Goal: Book appointment/travel/reservation

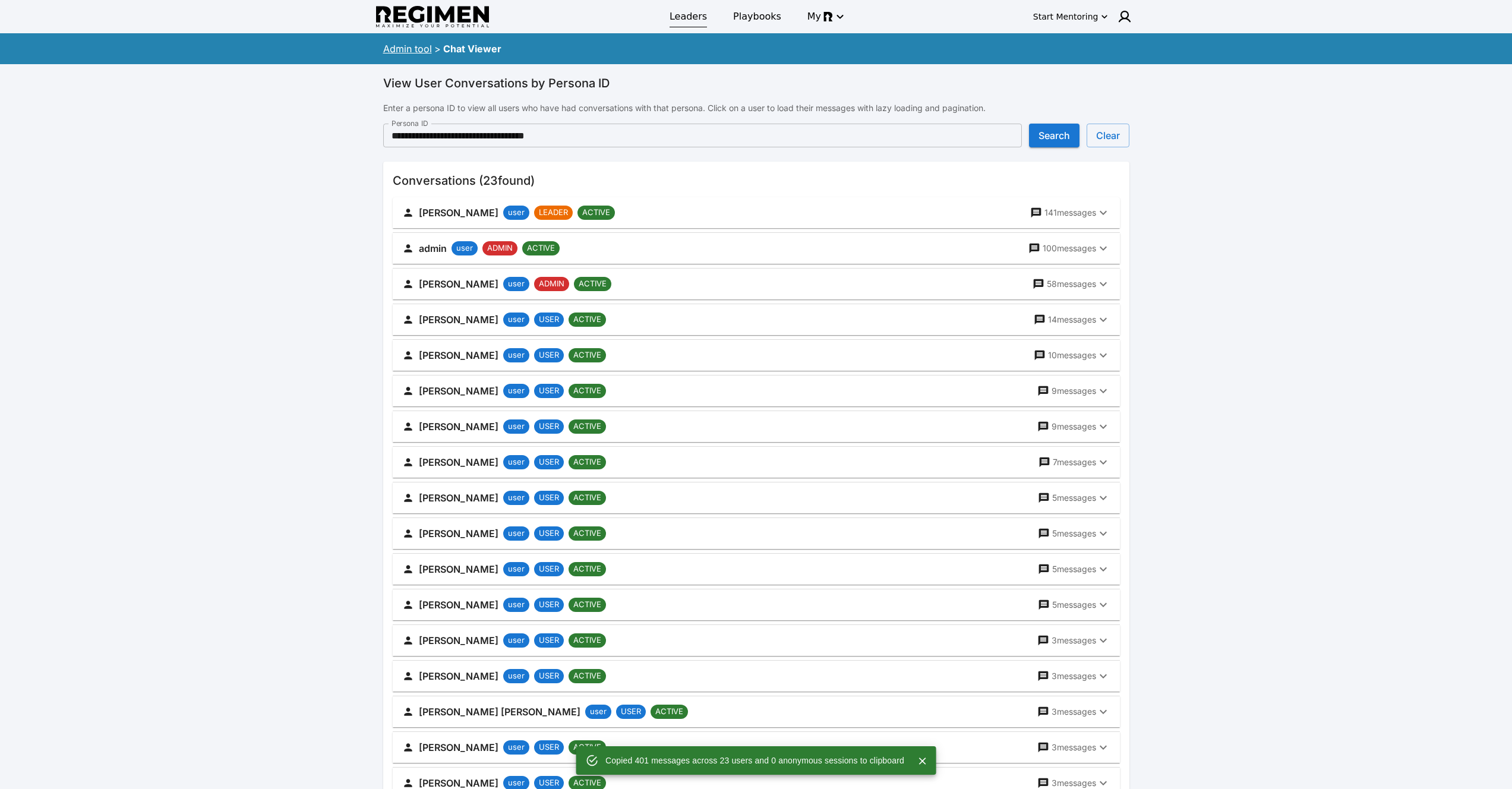
click at [705, 8] on link "Leaders" at bounding box center [688, 17] width 52 height 22
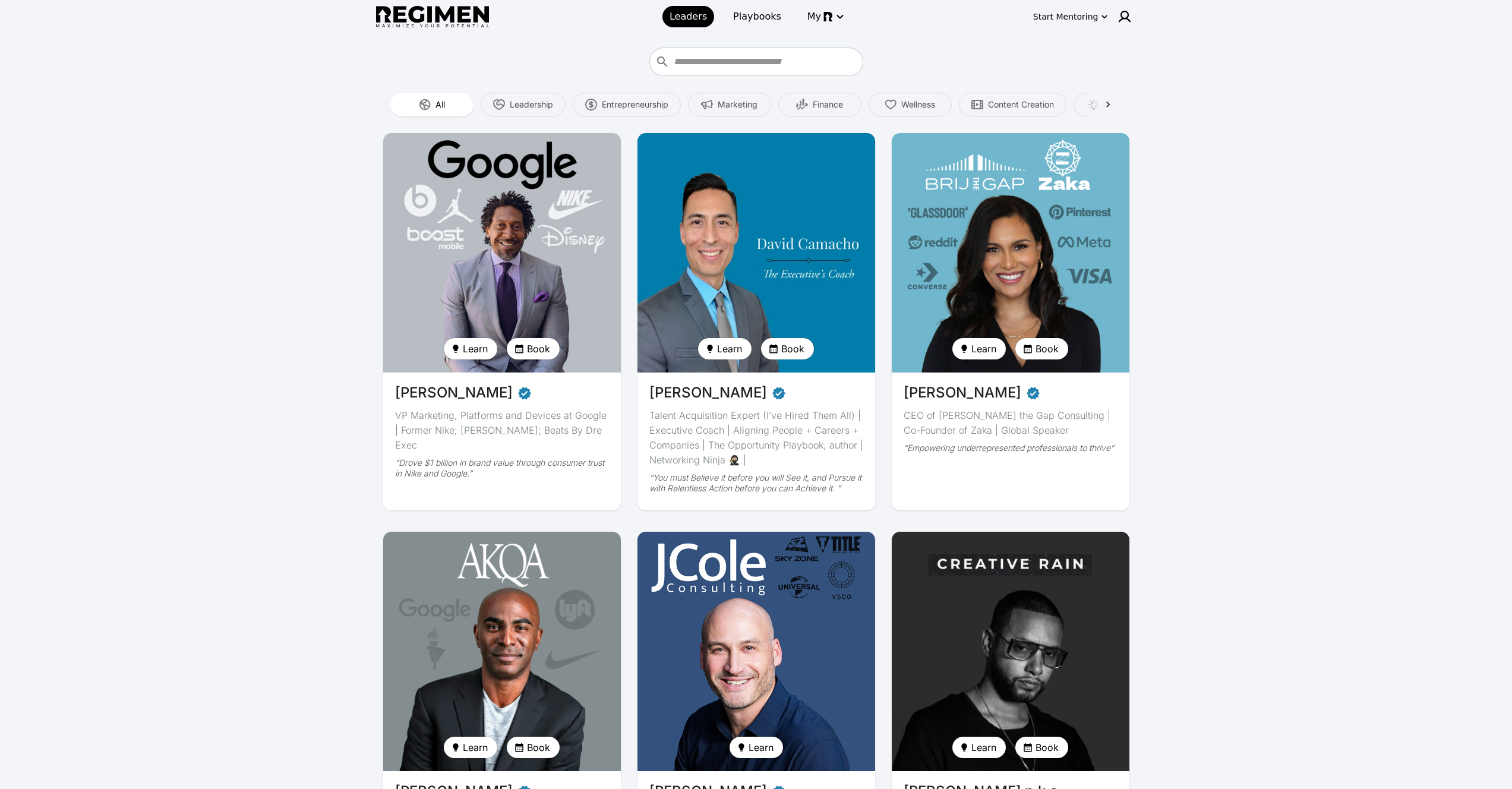
click at [791, 231] on img at bounding box center [756, 252] width 245 height 246
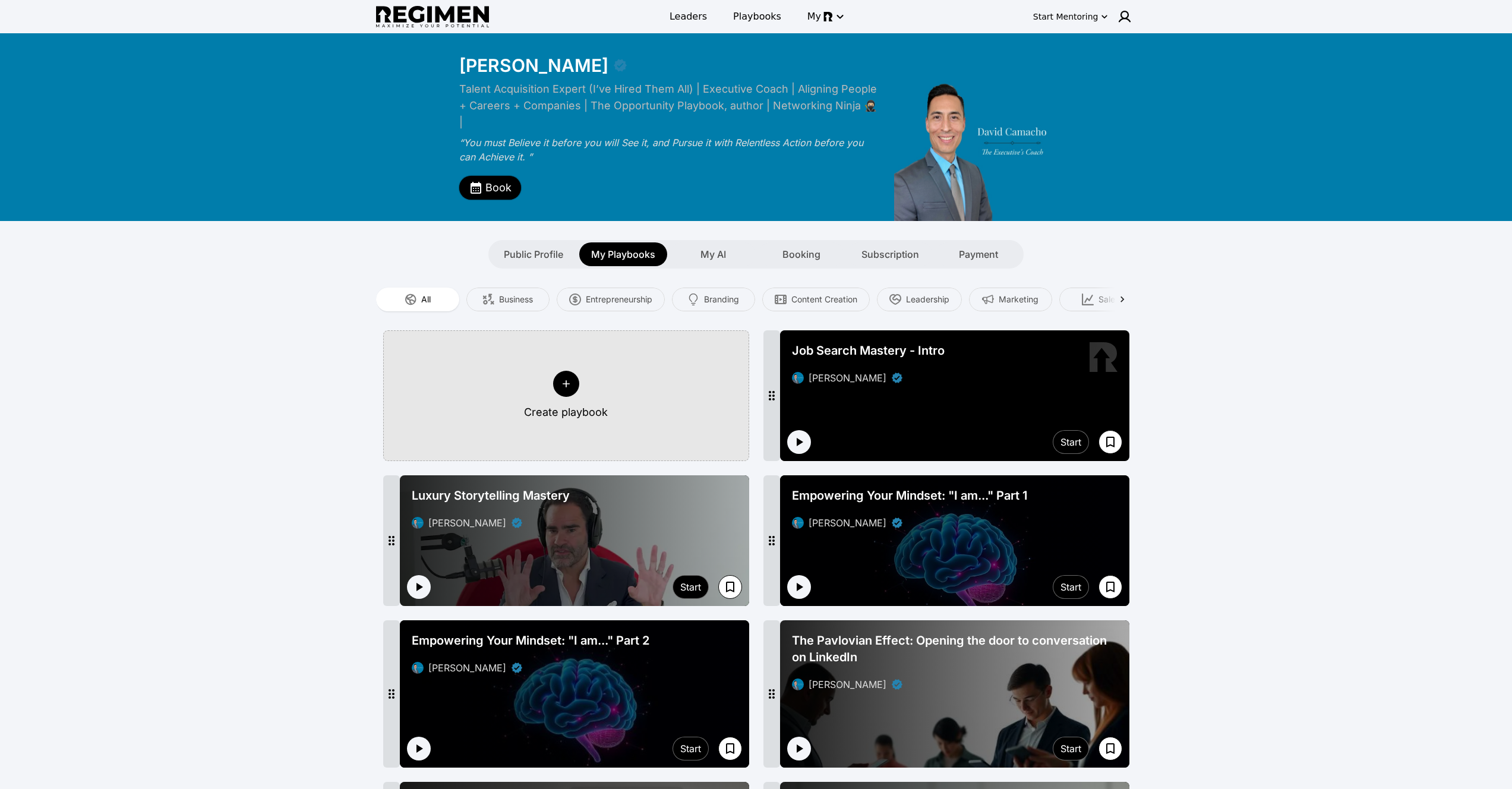
click at [498, 180] on span "Book" at bounding box center [498, 188] width 26 height 17
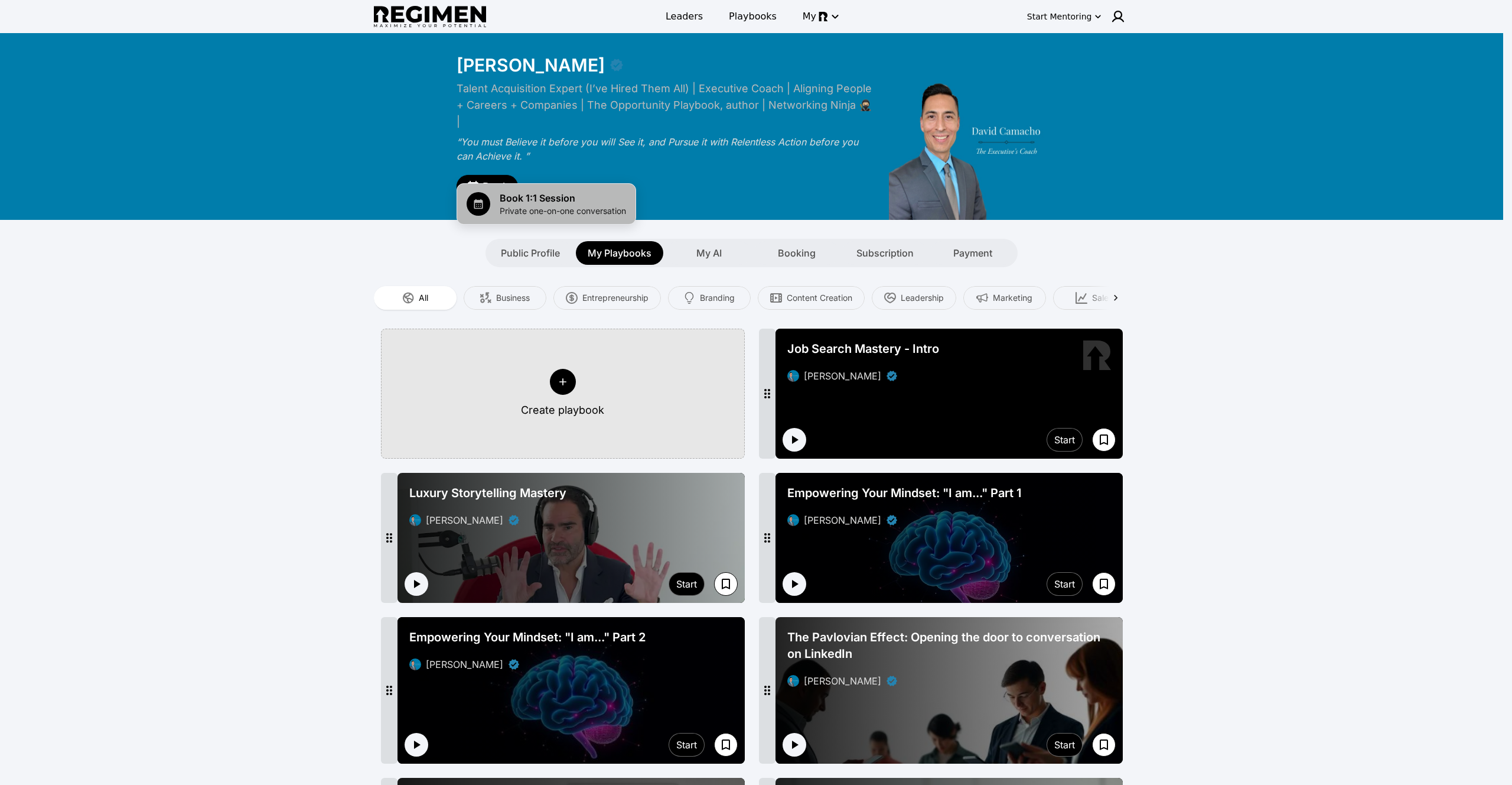
click at [523, 205] on span "Private one-on-one conversation" at bounding box center [563, 211] width 126 height 12
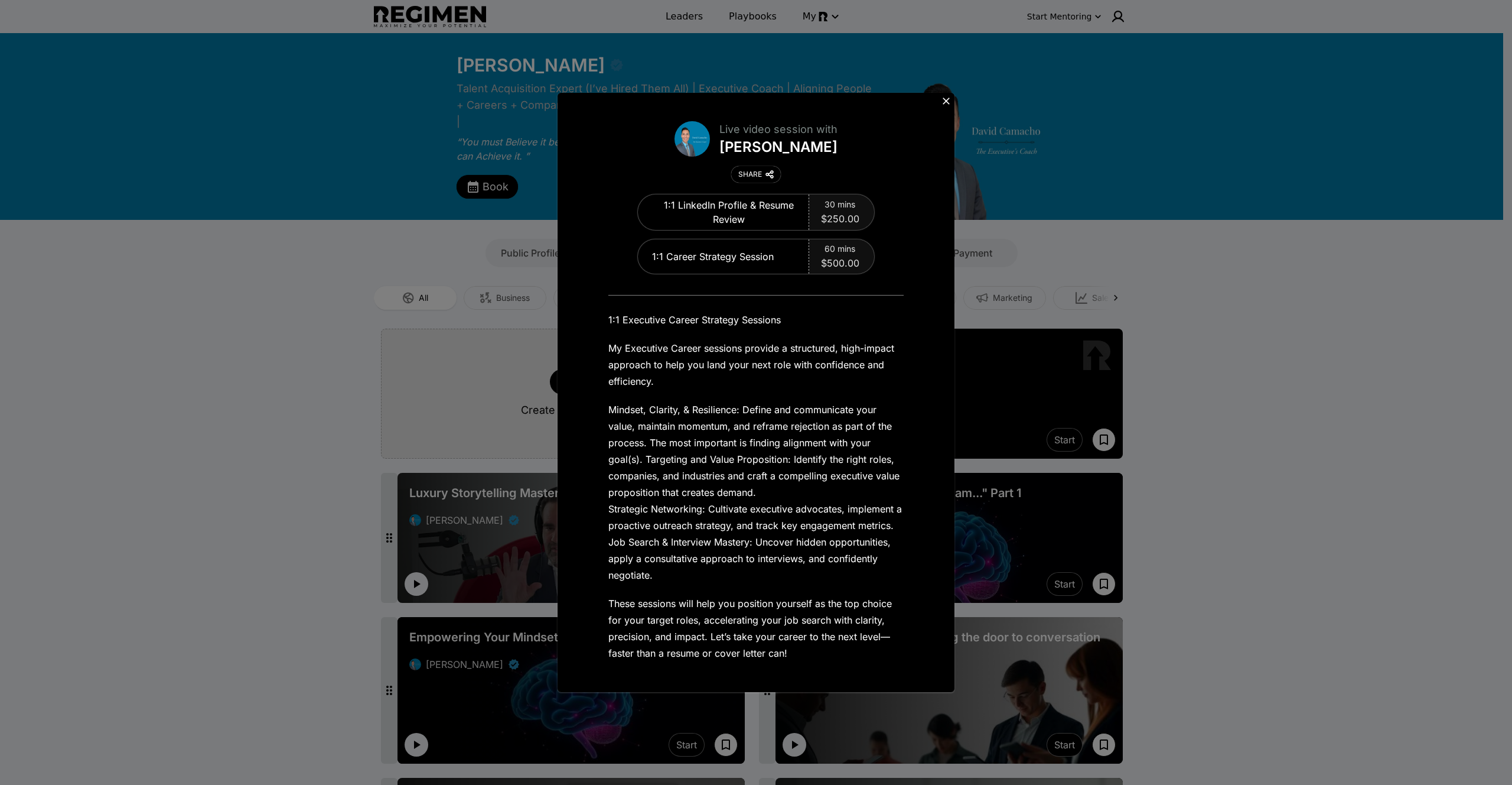
click at [949, 99] on icon at bounding box center [946, 101] width 12 height 12
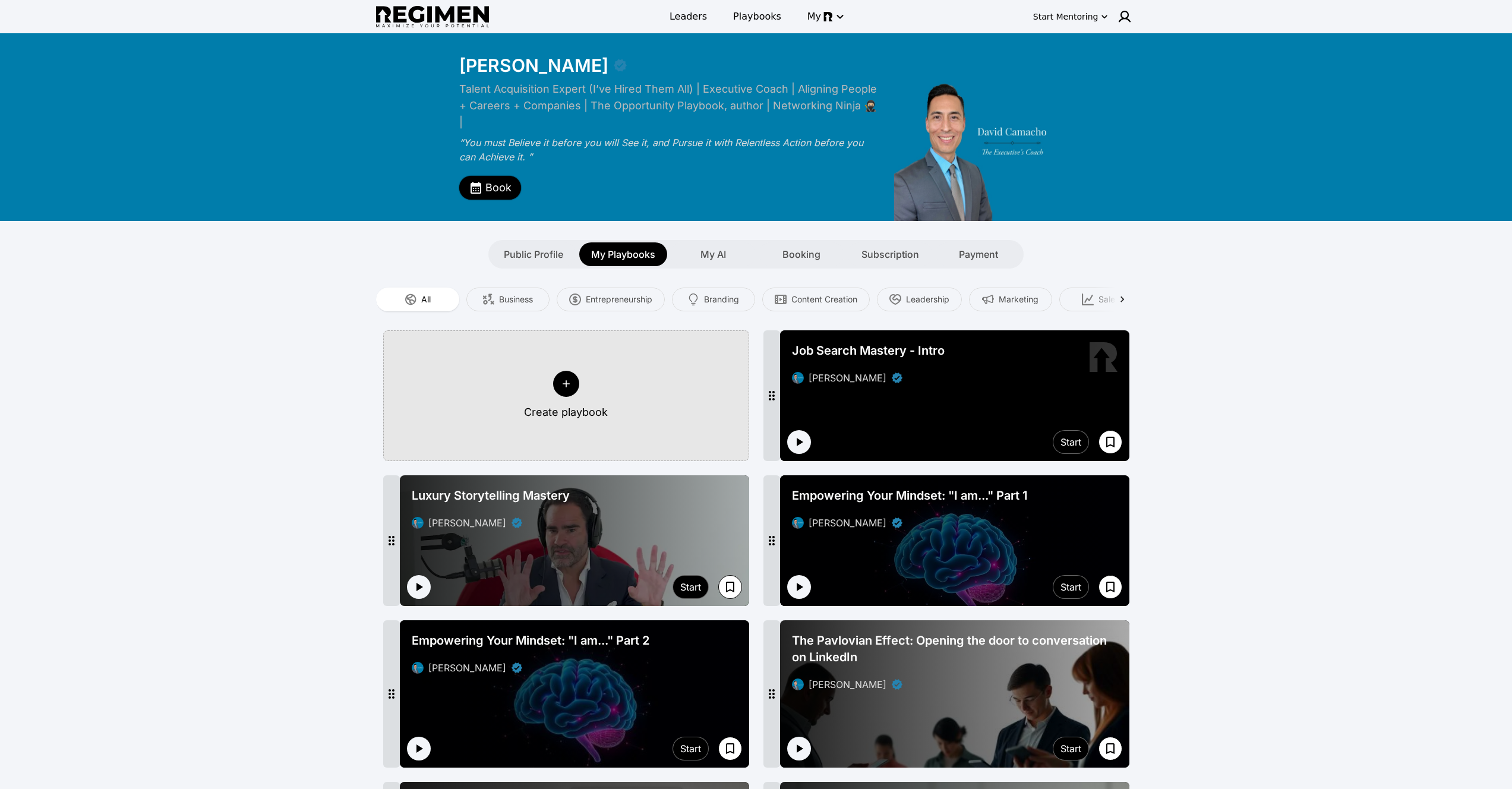
click at [484, 176] on button "Book" at bounding box center [490, 188] width 62 height 24
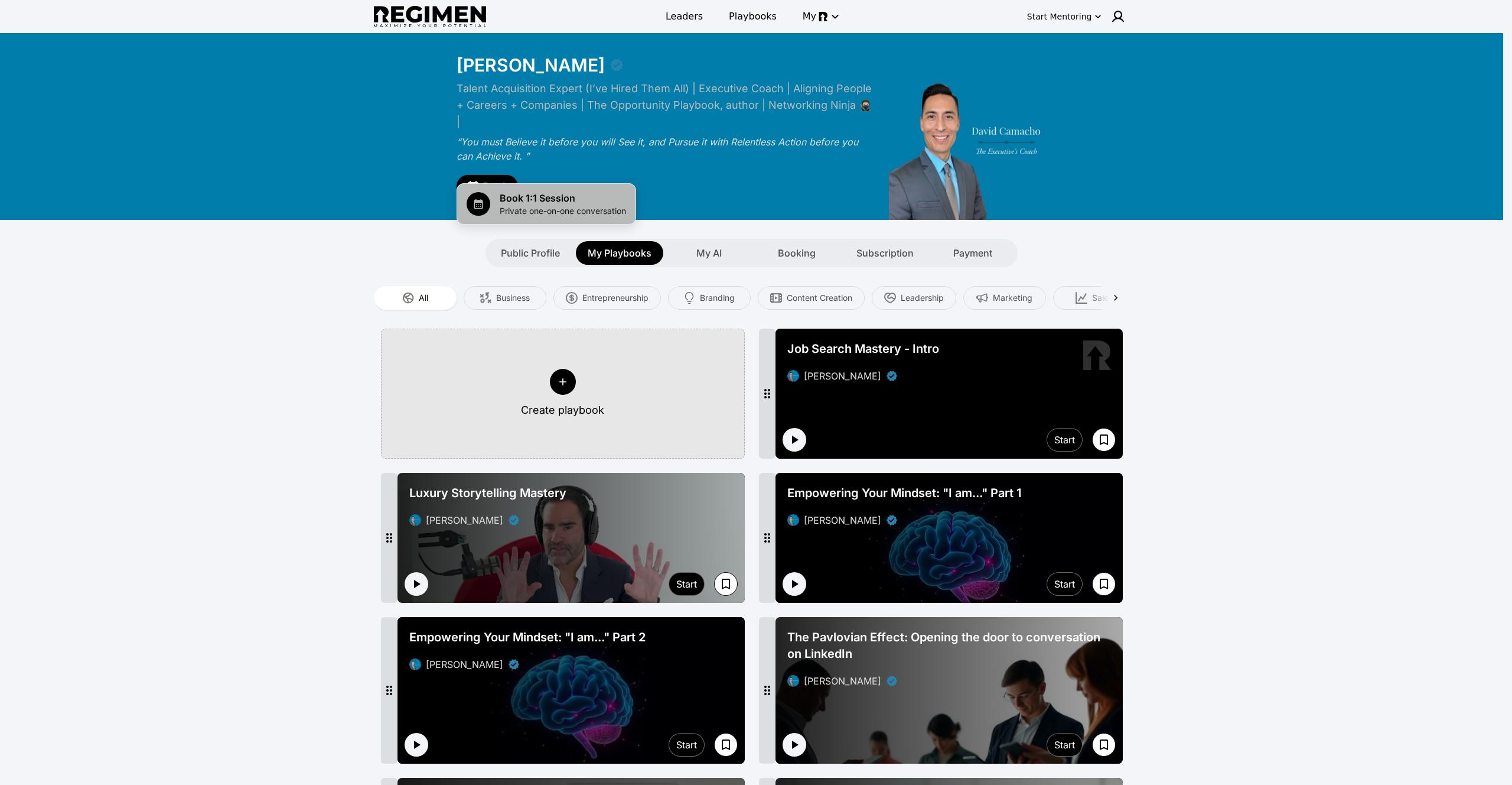
click at [522, 198] on span "Book 1:1 Session" at bounding box center [563, 197] width 126 height 14
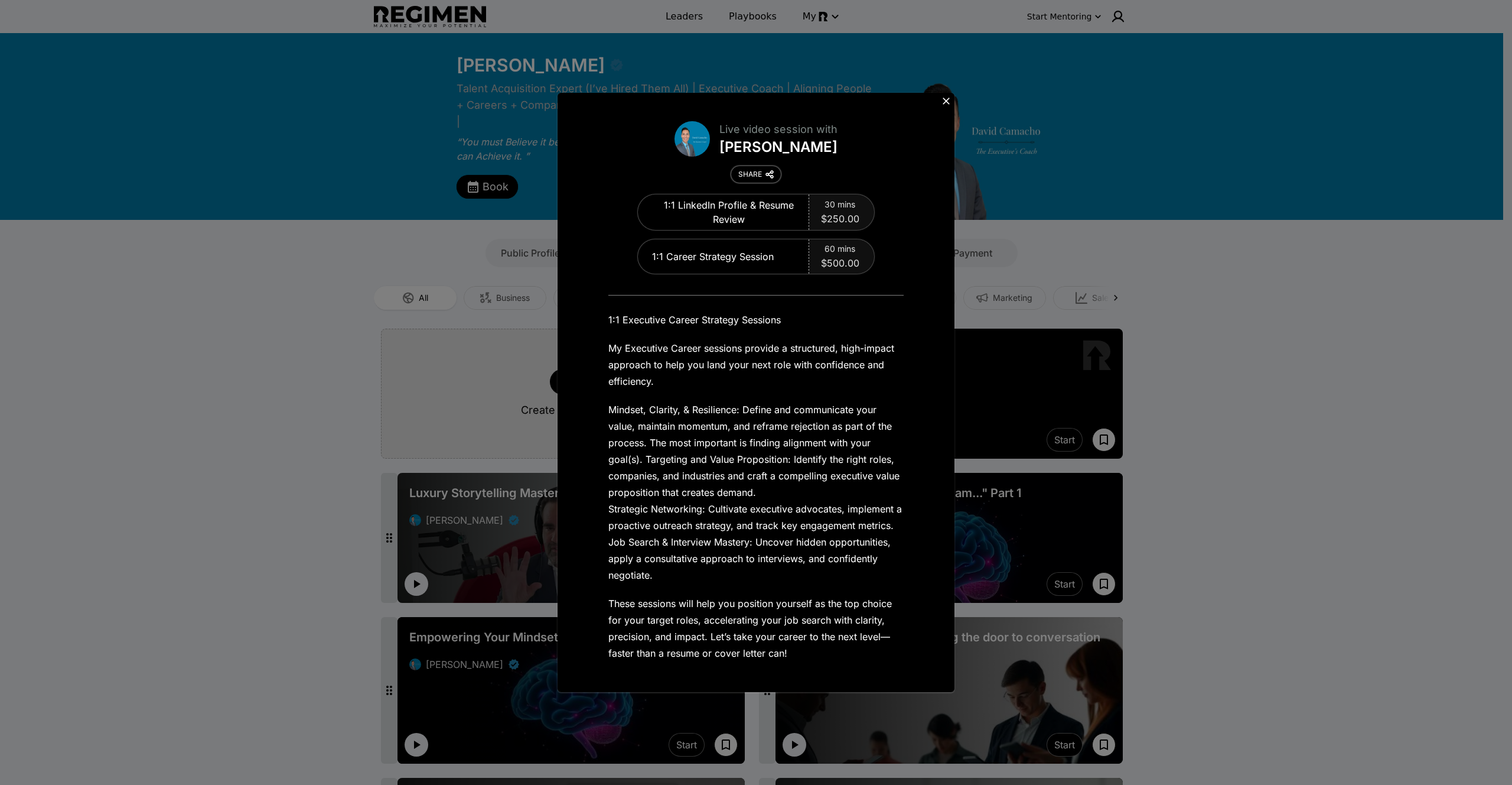
click at [767, 176] on img at bounding box center [770, 174] width 8 height 8
click at [948, 94] on button at bounding box center [945, 101] width 17 height 17
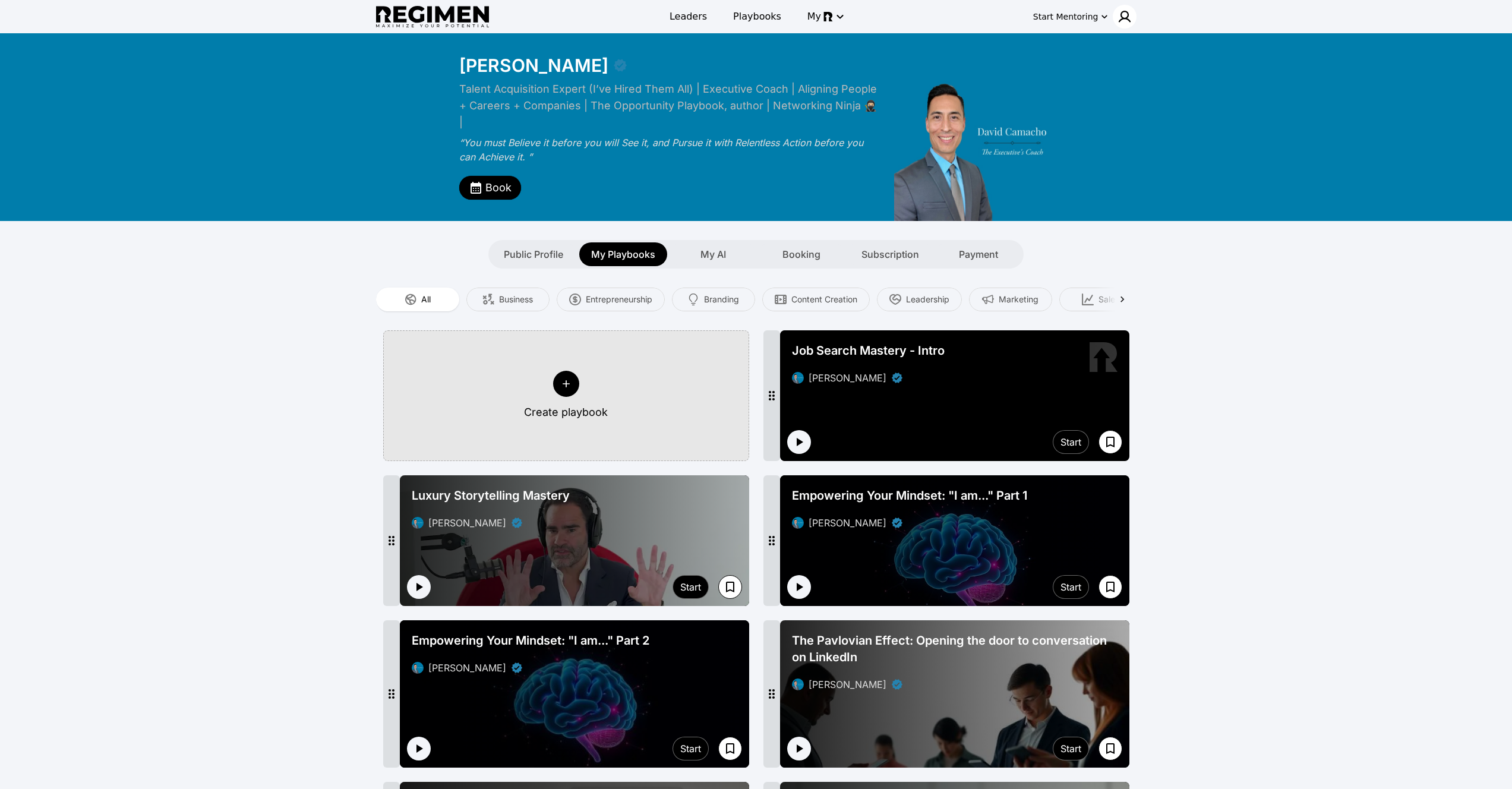
click at [1113, 16] on div at bounding box center [1125, 17] width 24 height 24
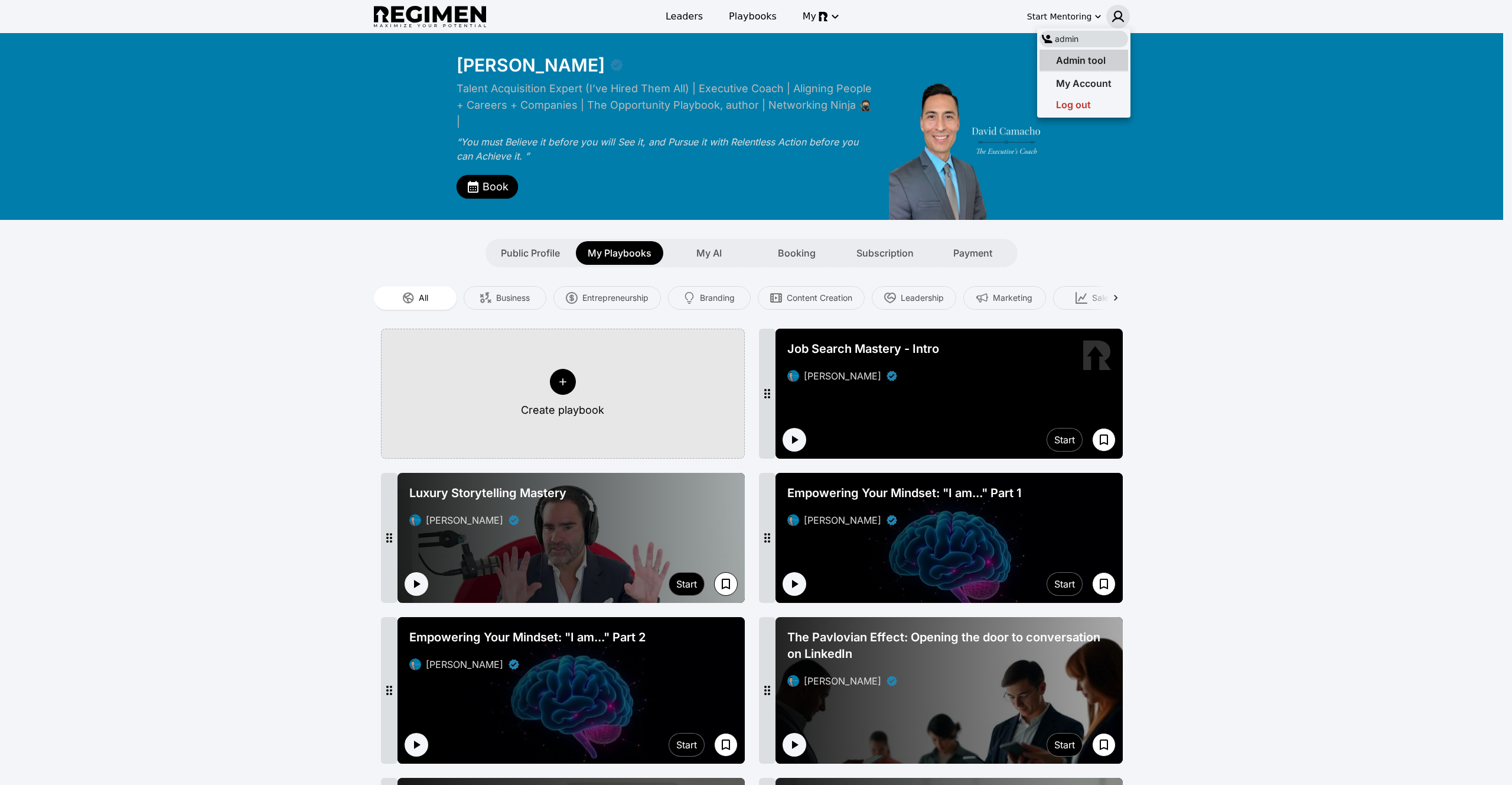
click at [1102, 61] on span "Admin tool" at bounding box center [1081, 60] width 49 height 12
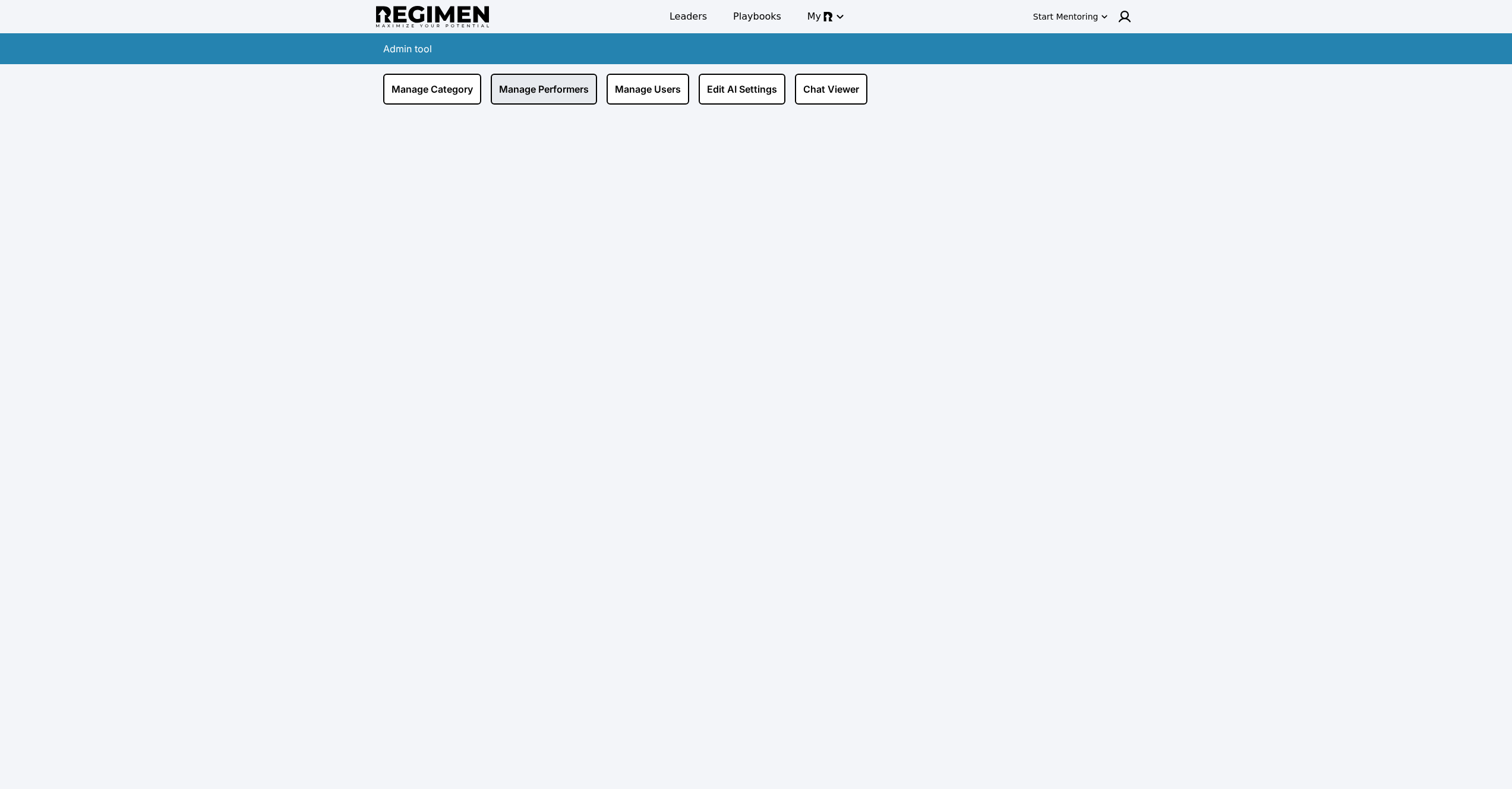
click at [507, 100] on link "Manage Performers" at bounding box center [543, 88] width 106 height 31
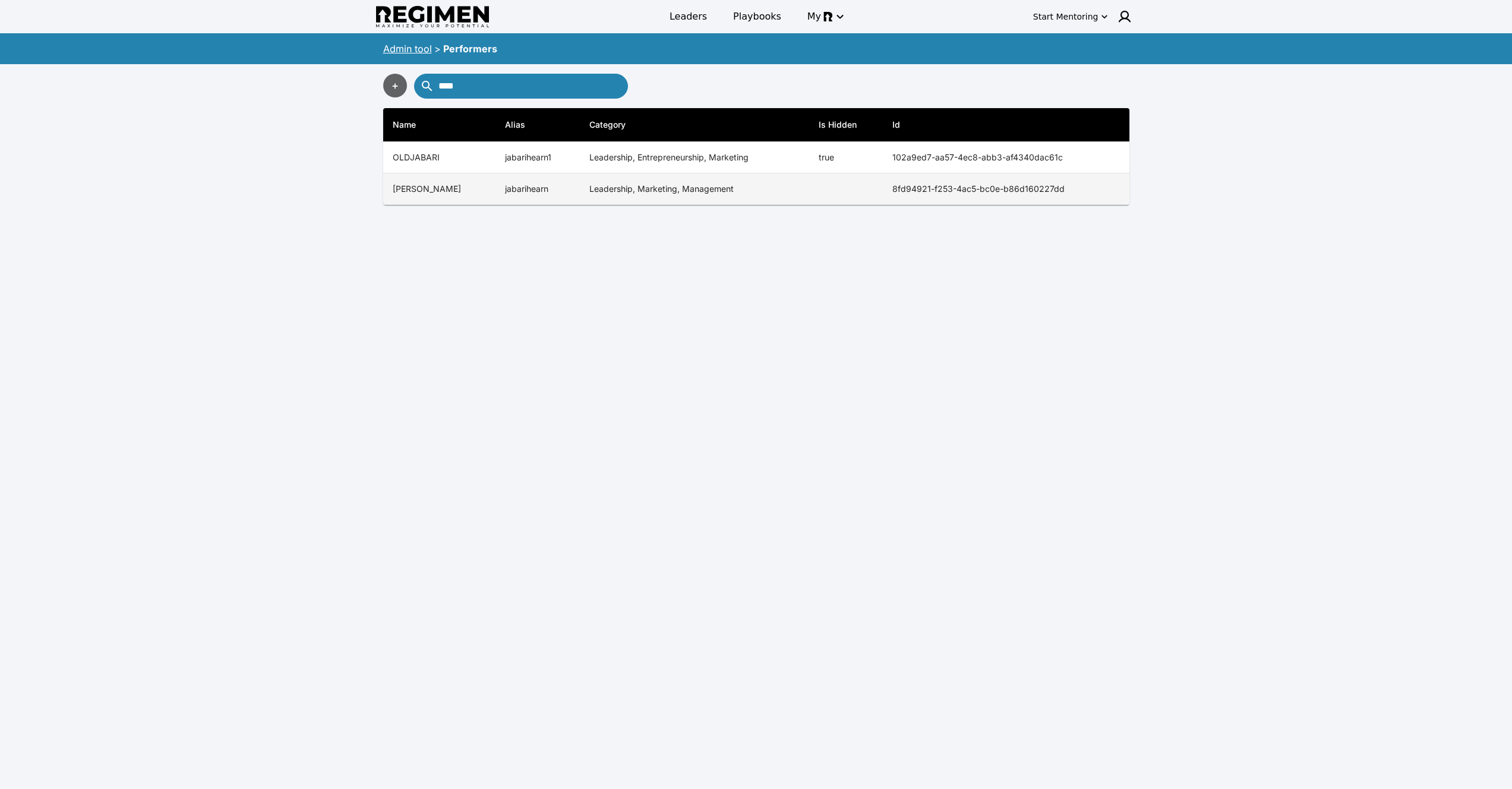
type input "****"
click at [639, 193] on td "Leadership, Marketing, Management" at bounding box center [694, 190] width 229 height 32
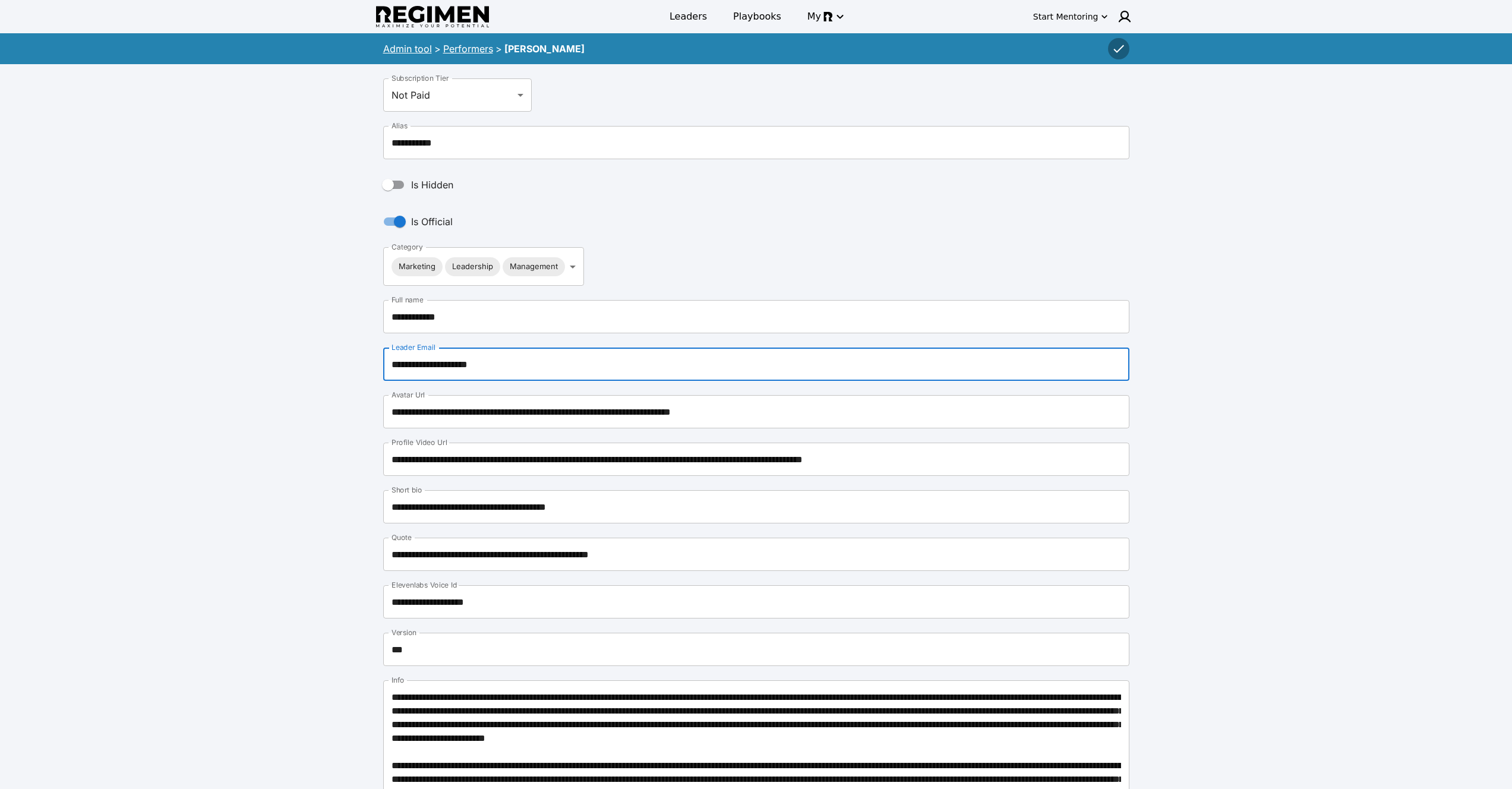
click at [481, 367] on input "**********" at bounding box center [756, 364] width 747 height 34
click at [678, 17] on span "Leaders" at bounding box center [689, 17] width 38 height 14
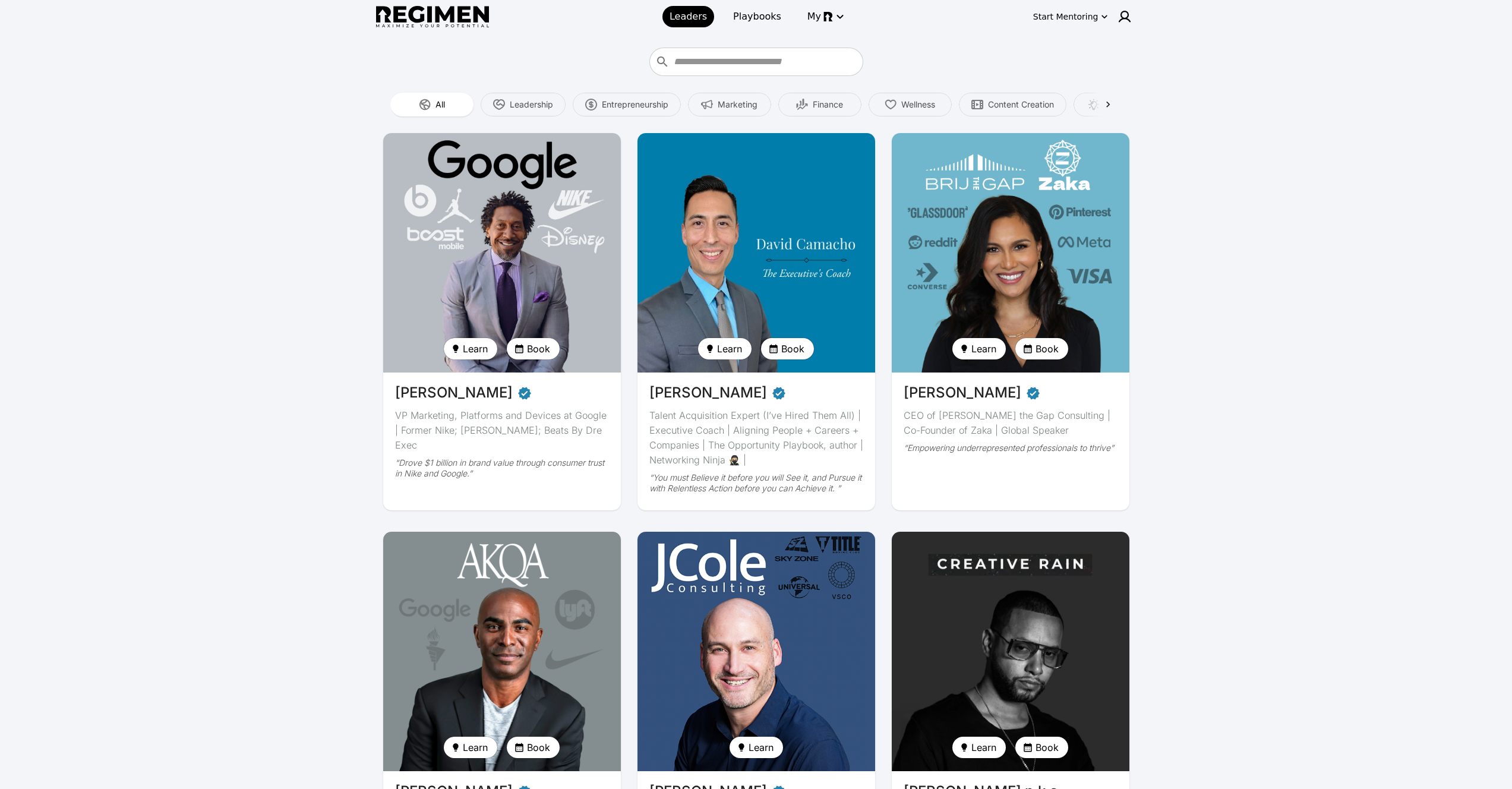
scroll to position [344, 0]
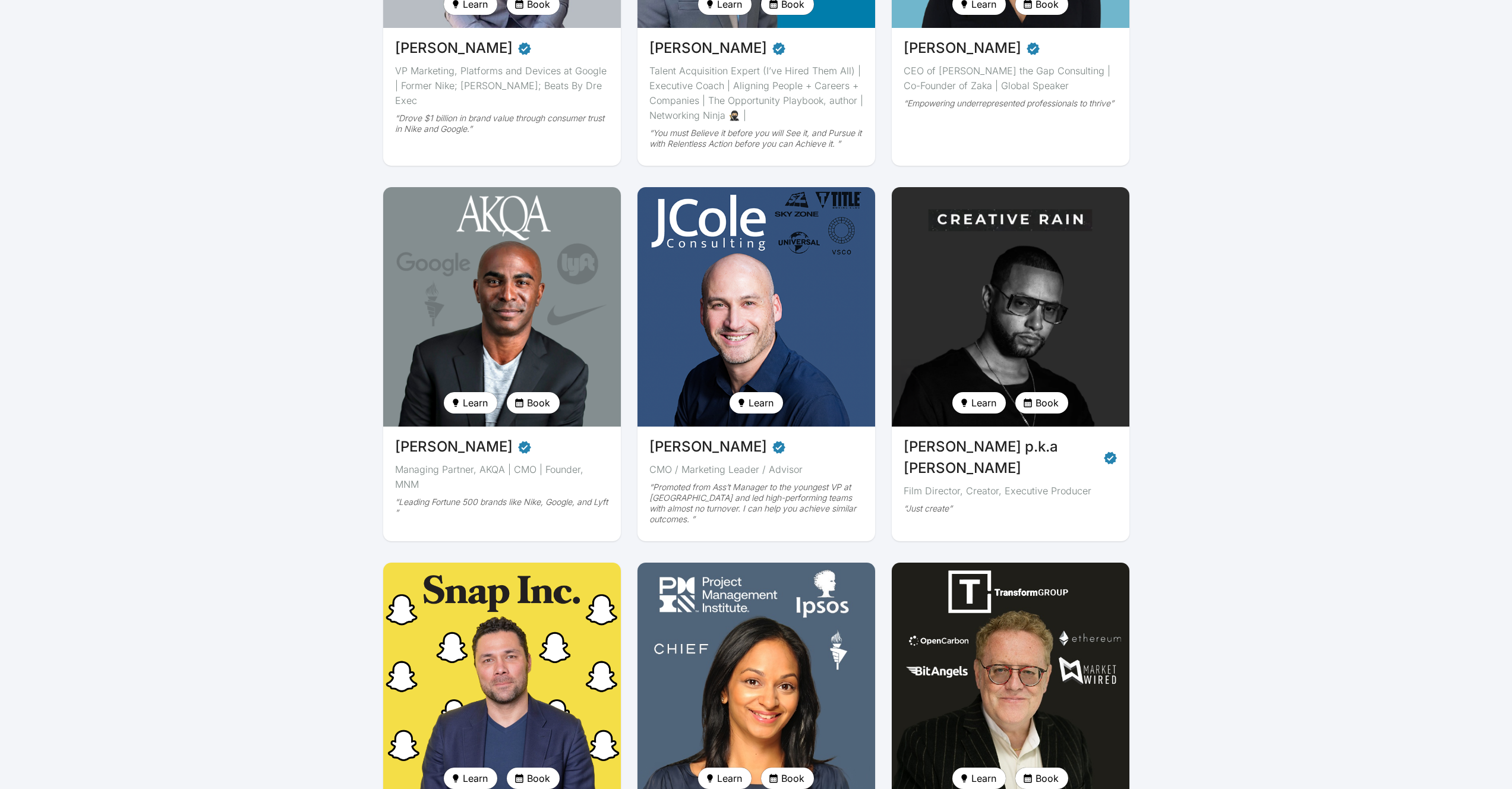
click at [509, 323] on img at bounding box center [501, 307] width 245 height 246
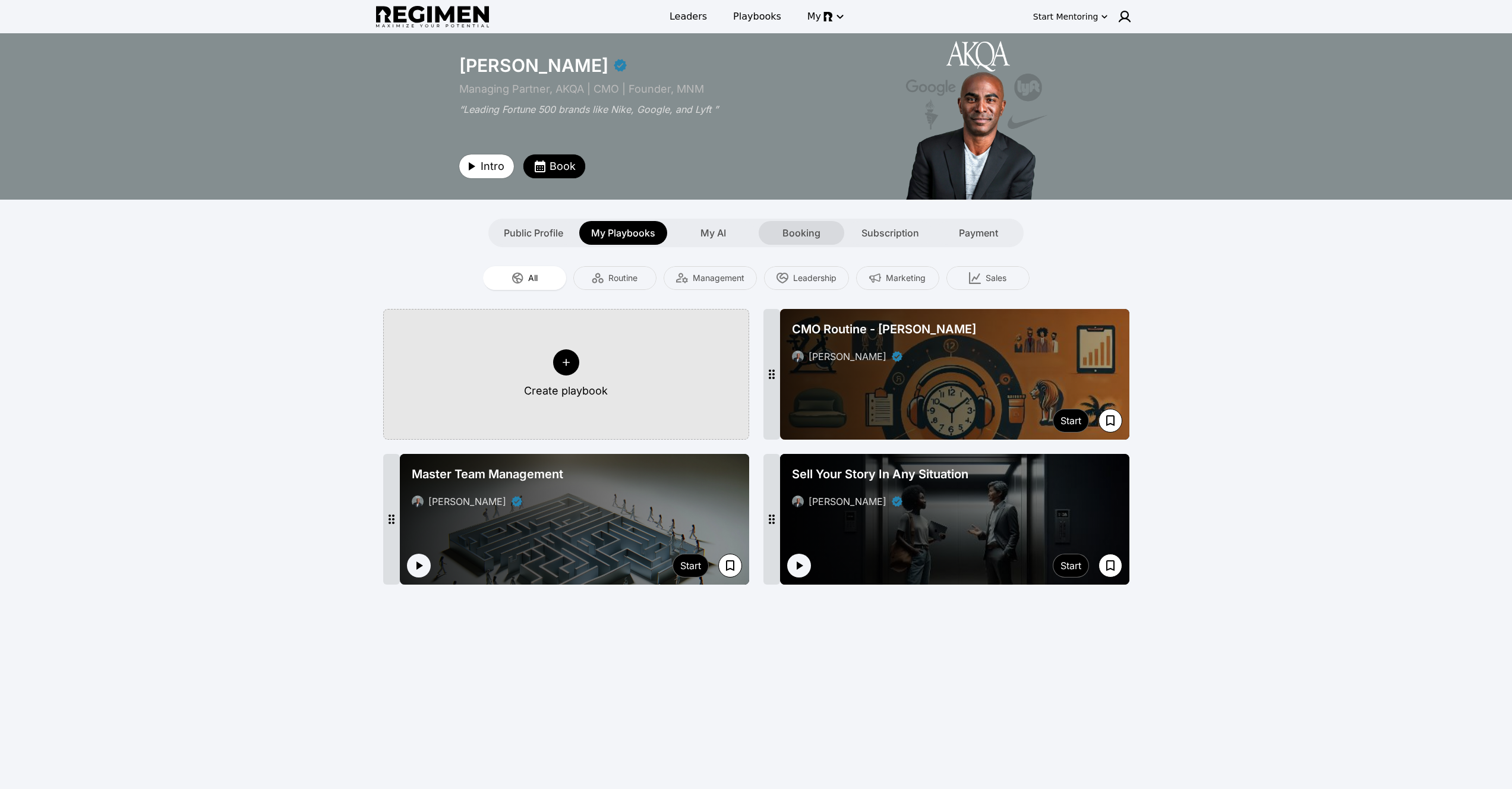
click at [816, 232] on span "Booking" at bounding box center [801, 232] width 38 height 14
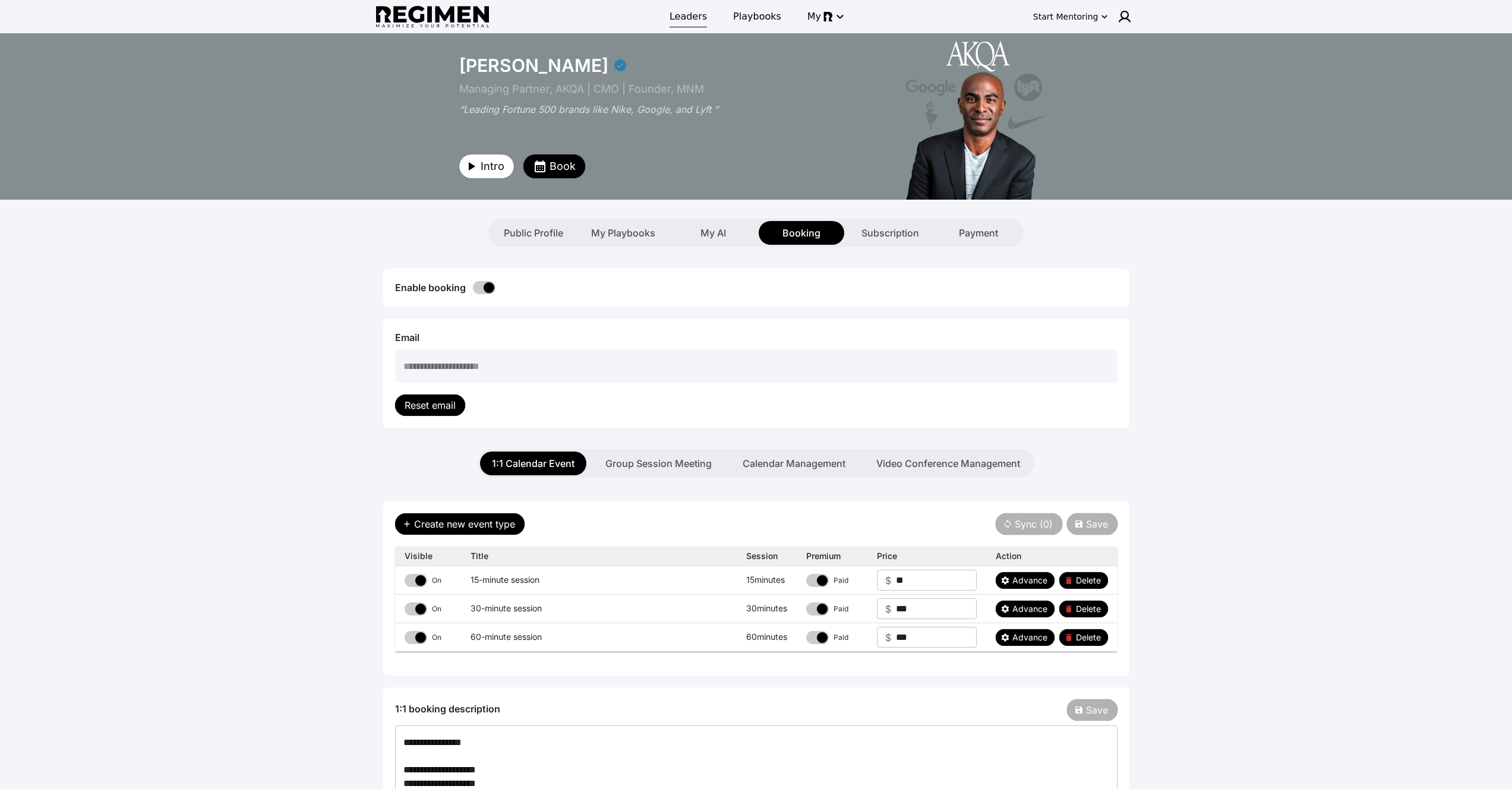
click at [700, 17] on span "Leaders" at bounding box center [689, 17] width 38 height 14
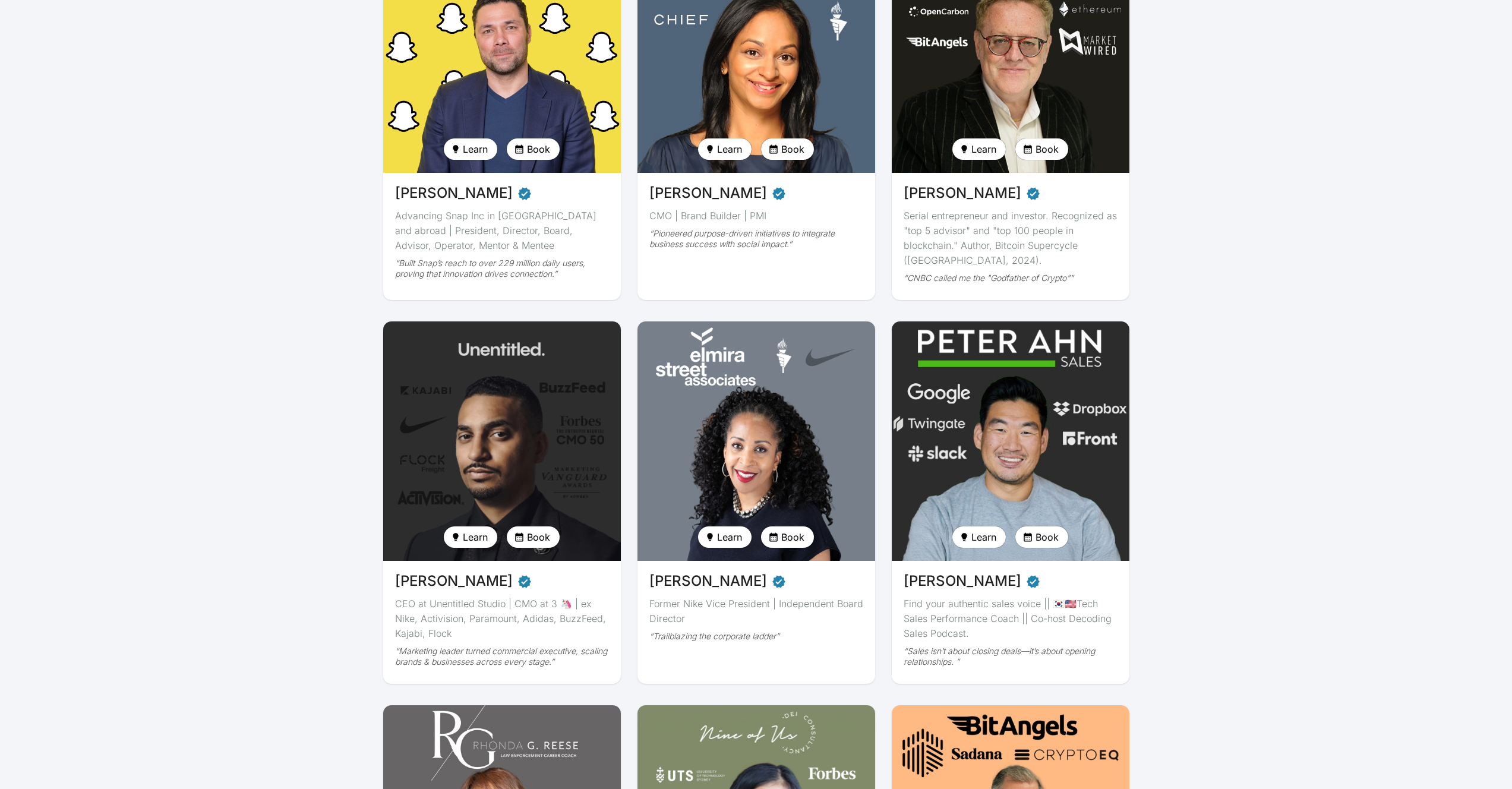
scroll to position [967, 0]
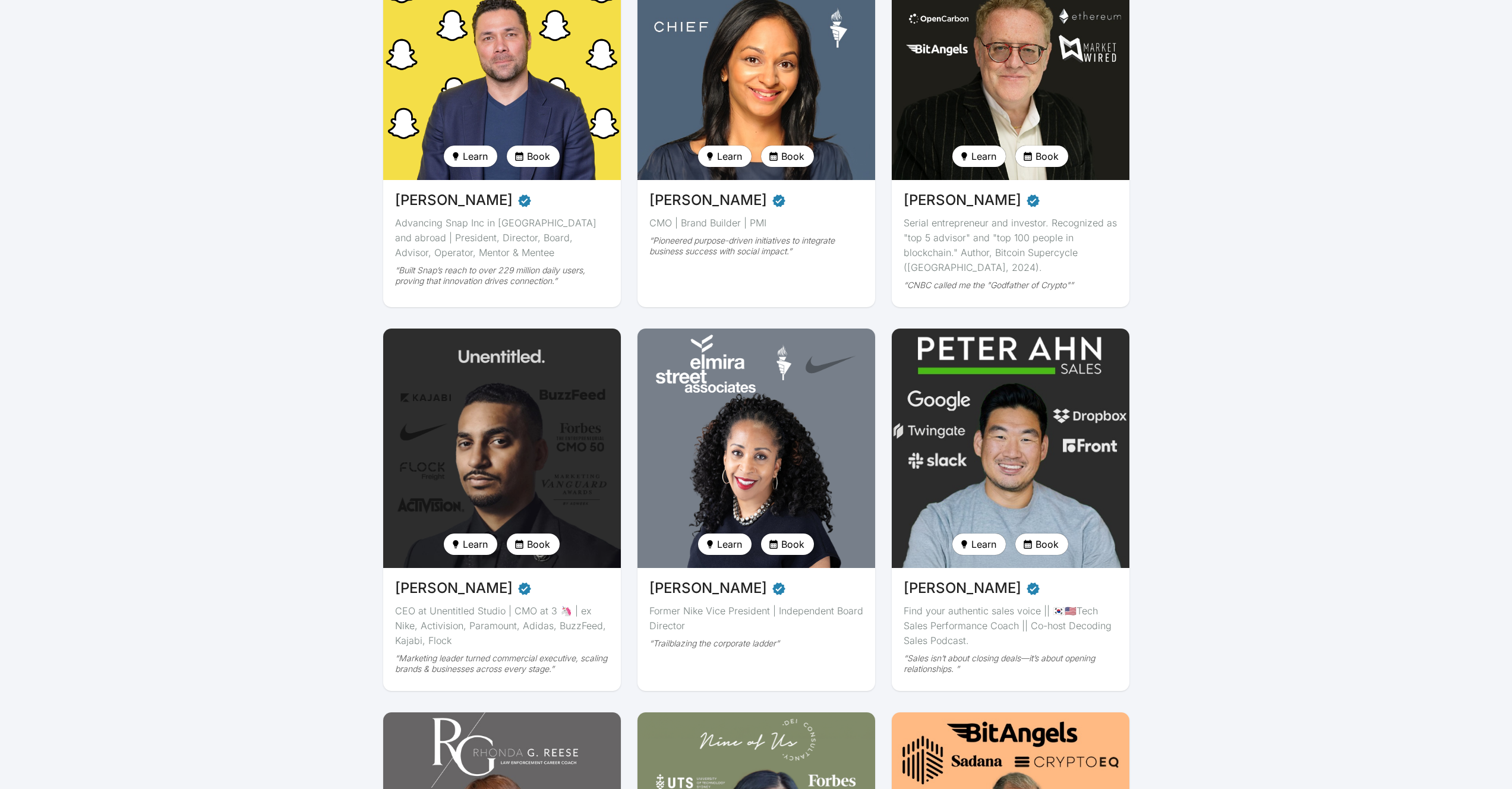
click at [1059, 417] on img at bounding box center [1011, 448] width 245 height 246
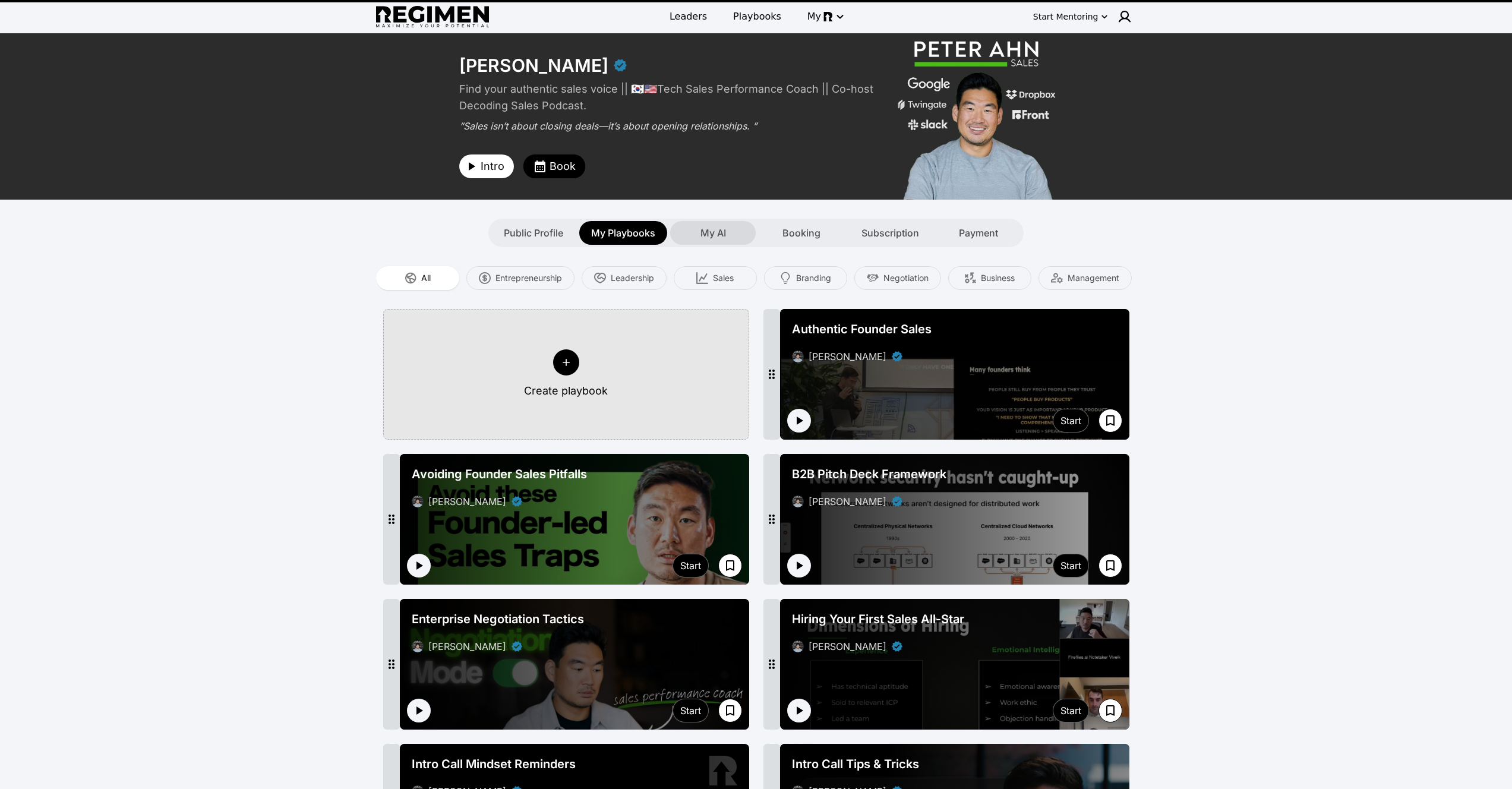
click at [712, 230] on span "My AI" at bounding box center [714, 232] width 26 height 14
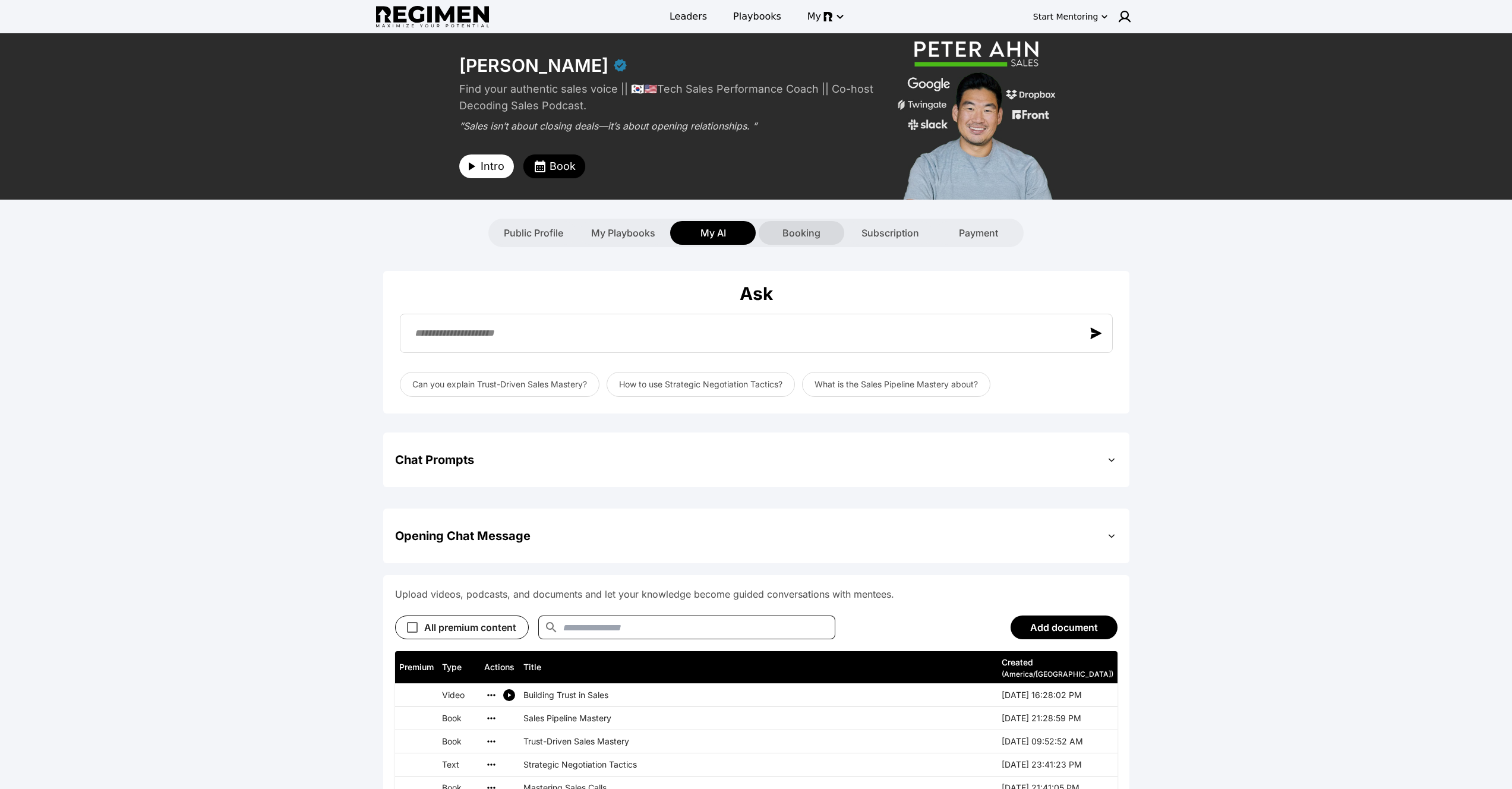
click at [781, 236] on div "Booking" at bounding box center [801, 233] width 85 height 24
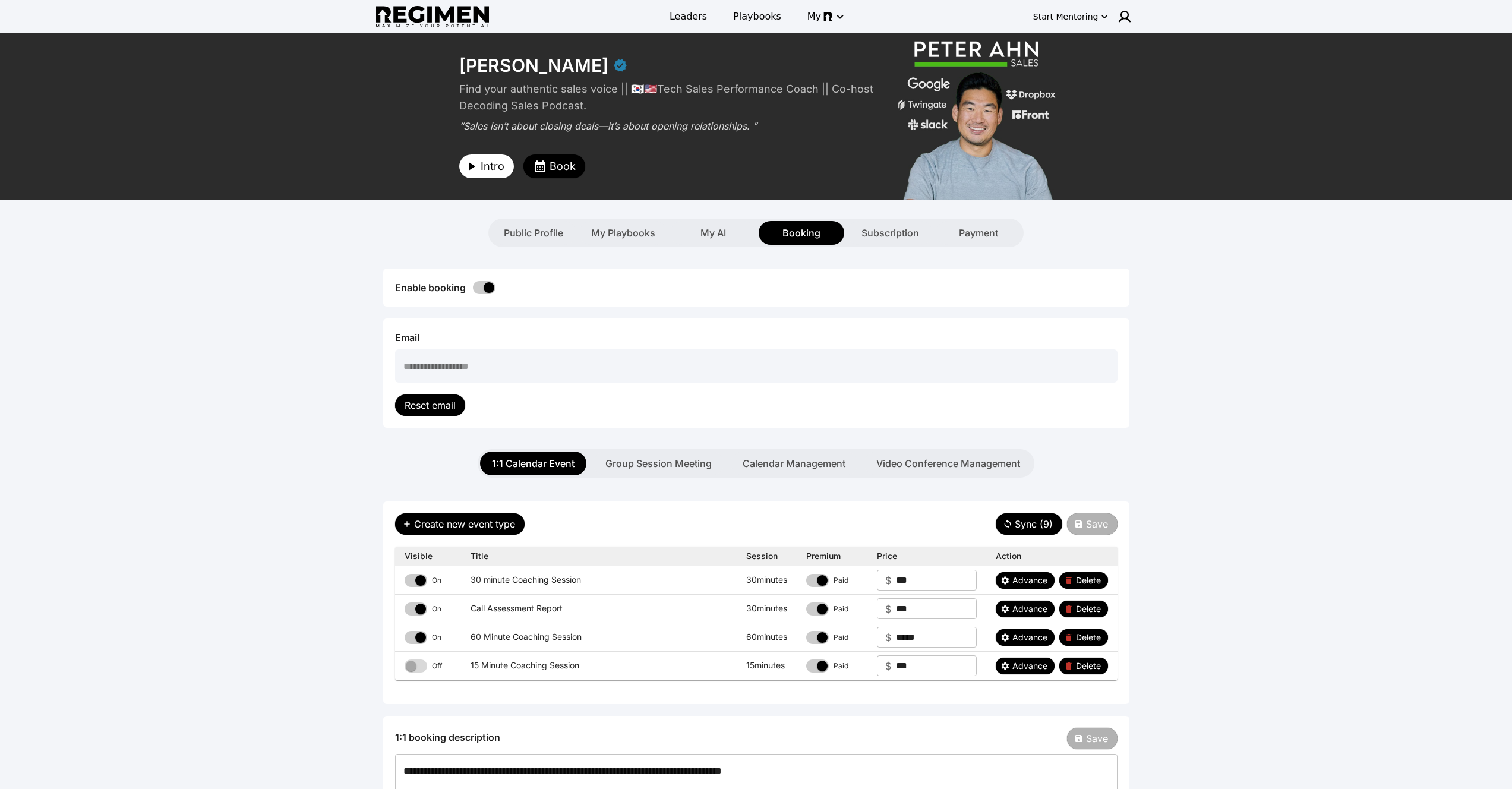
click at [688, 19] on span "Leaders" at bounding box center [689, 17] width 38 height 14
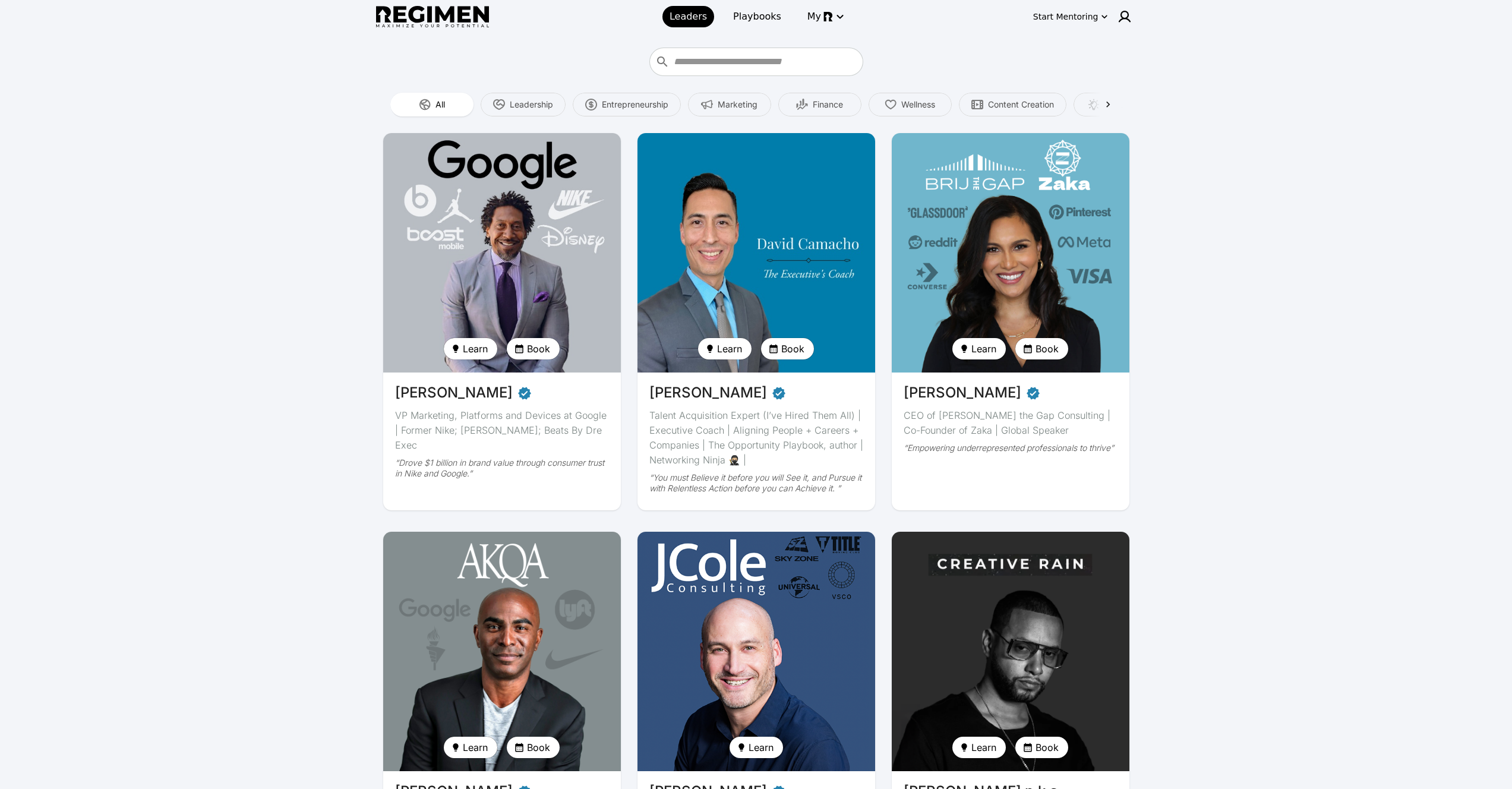
click at [679, 226] on img at bounding box center [756, 252] width 245 height 246
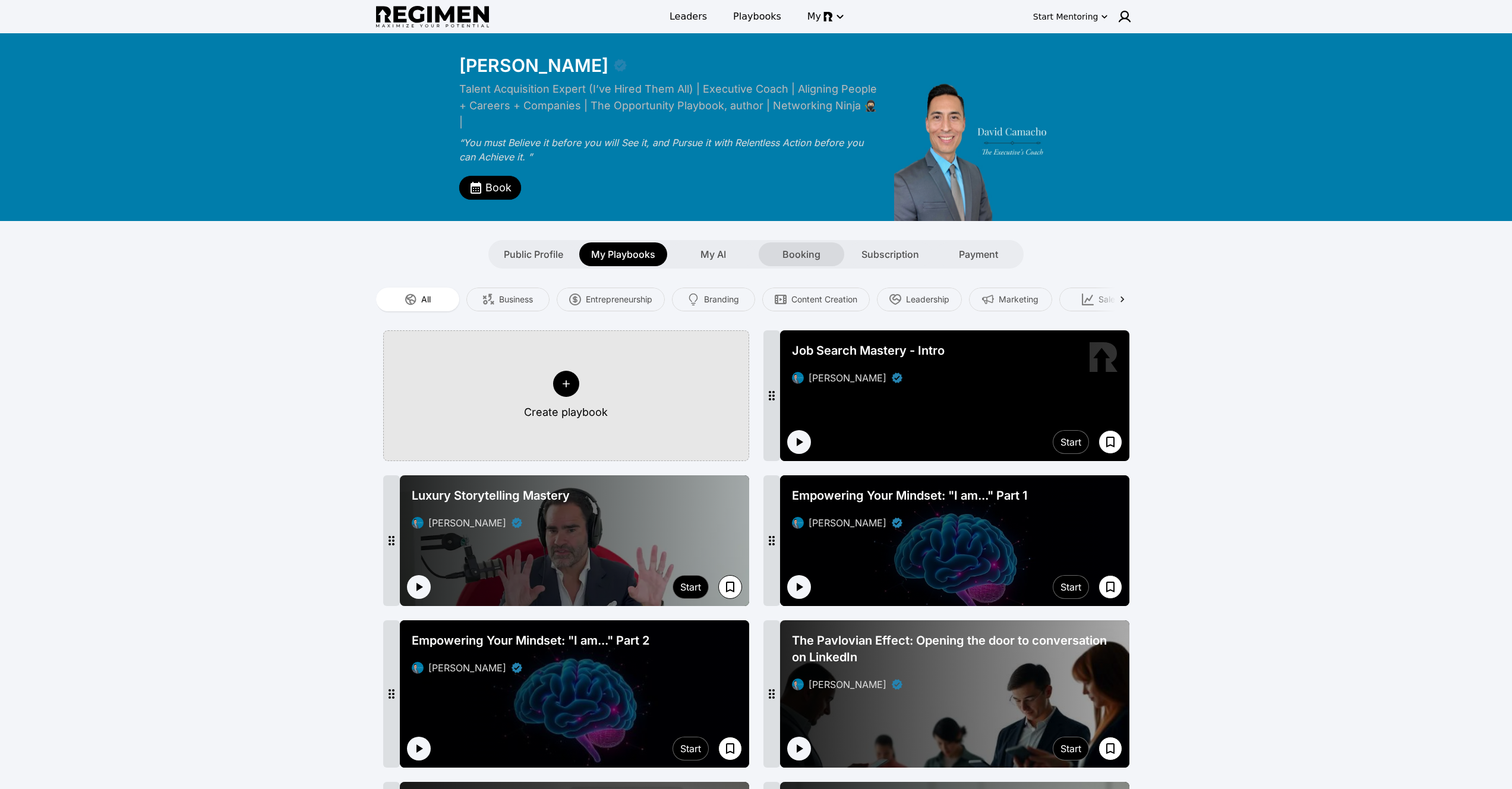
click at [807, 247] on span "Booking" at bounding box center [801, 254] width 38 height 14
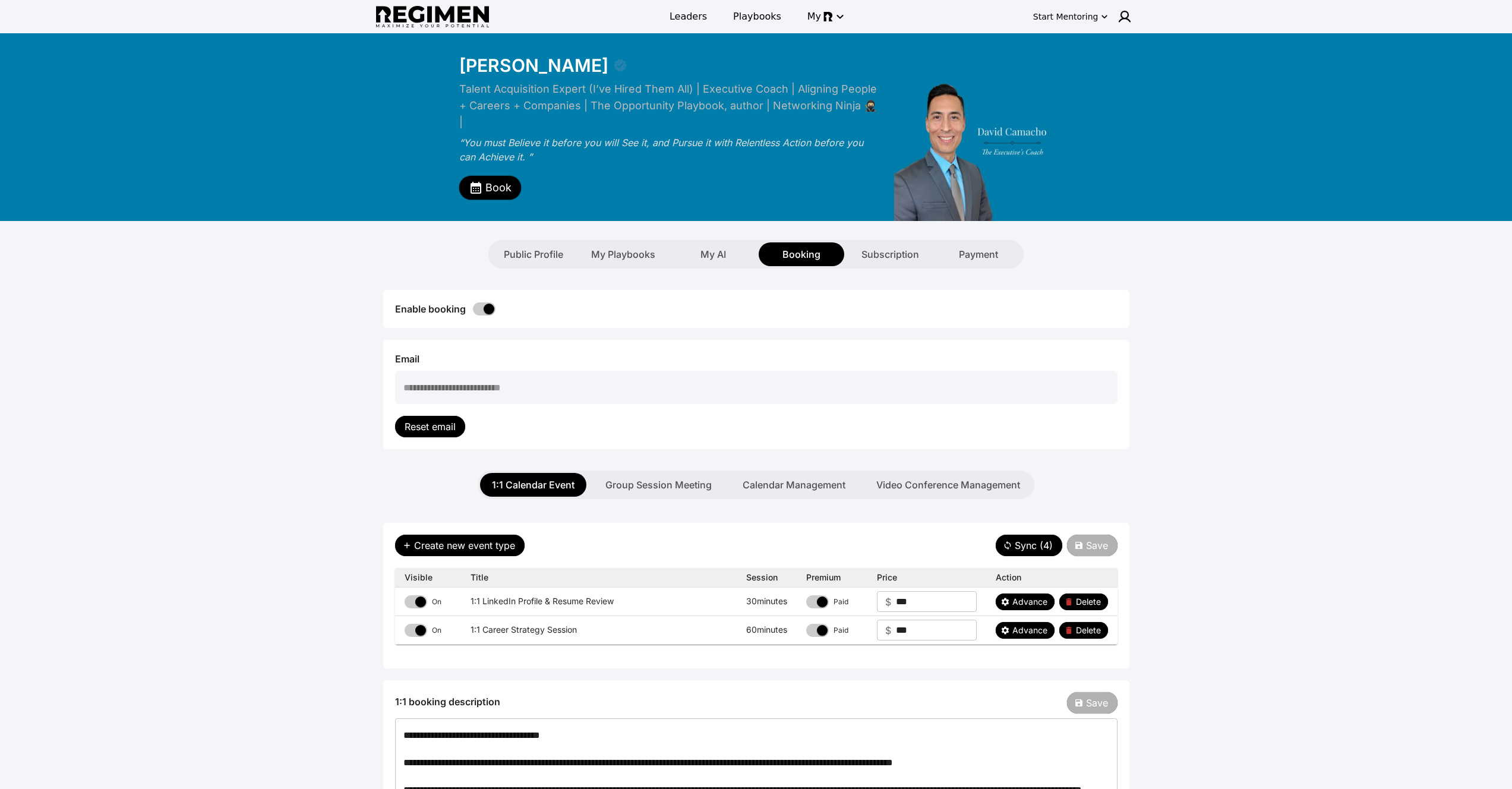
click at [486, 180] on span "Book" at bounding box center [498, 188] width 26 height 17
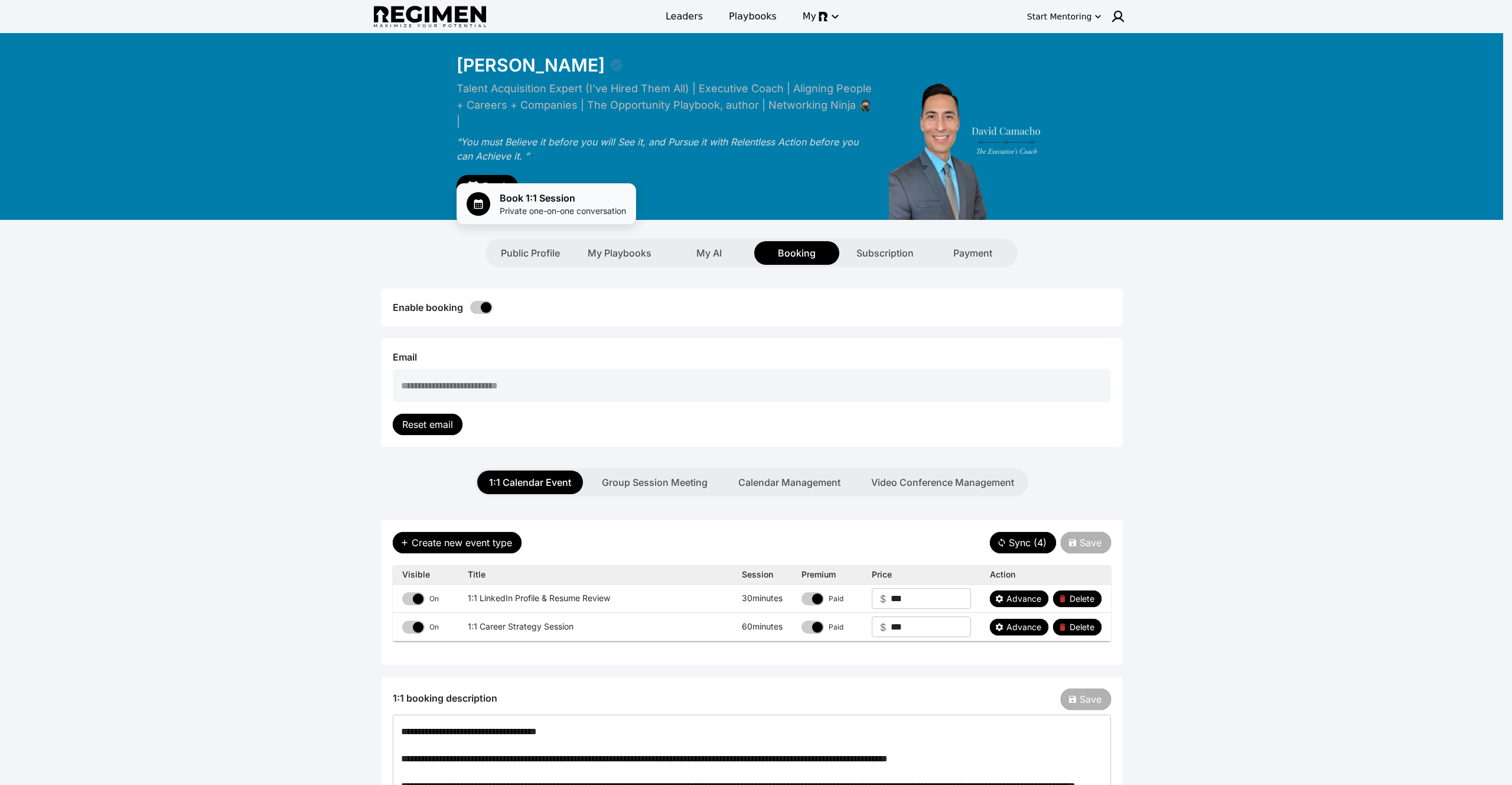
click at [495, 196] on div "Book 1:1 Session Private one-on-one conversation" at bounding box center [547, 203] width 160 height 26
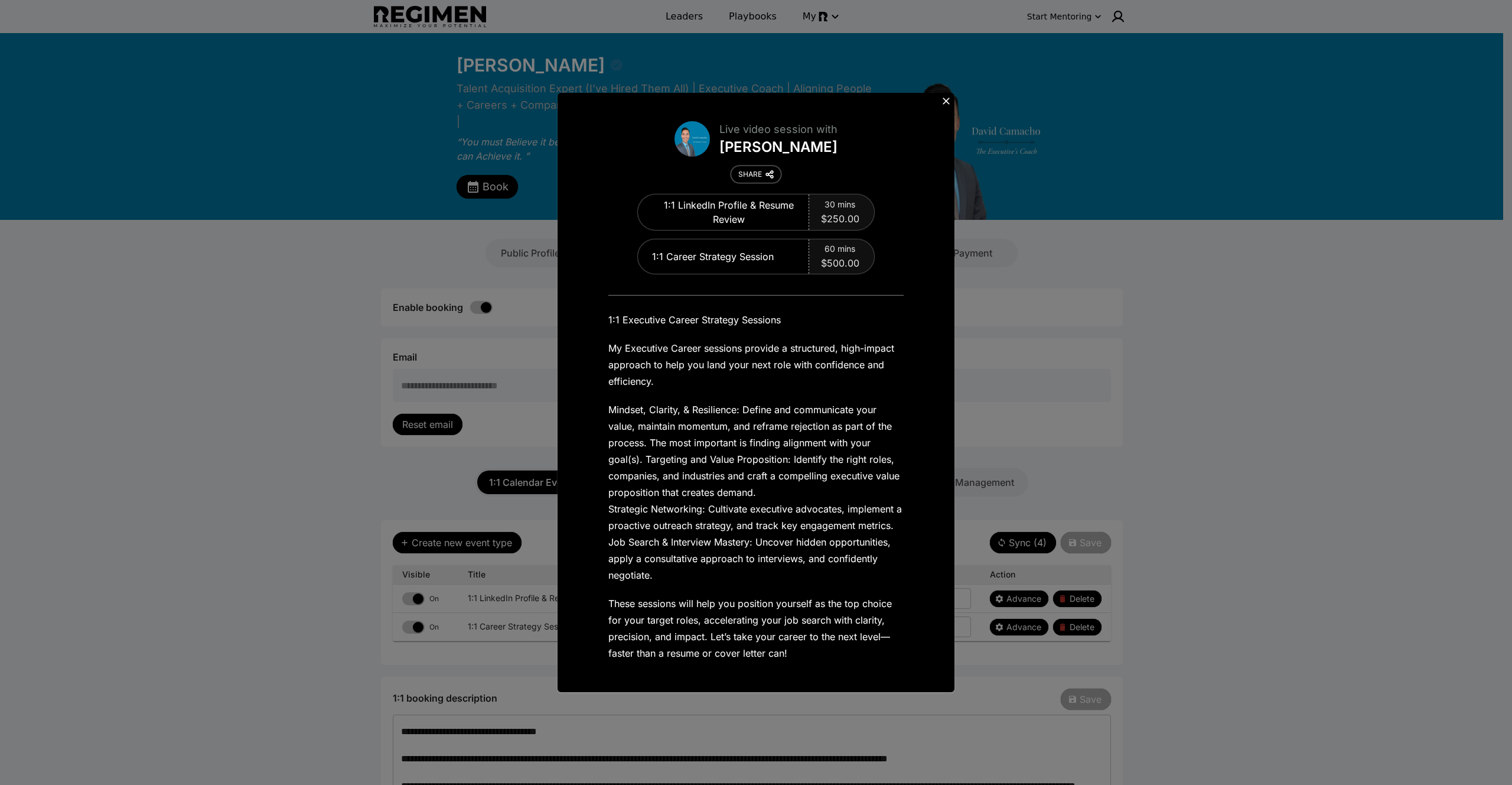
click at [754, 172] on div "SHARE" at bounding box center [750, 175] width 24 height 10
click at [945, 103] on icon at bounding box center [945, 101] width 7 height 7
